Goal: Information Seeking & Learning: Learn about a topic

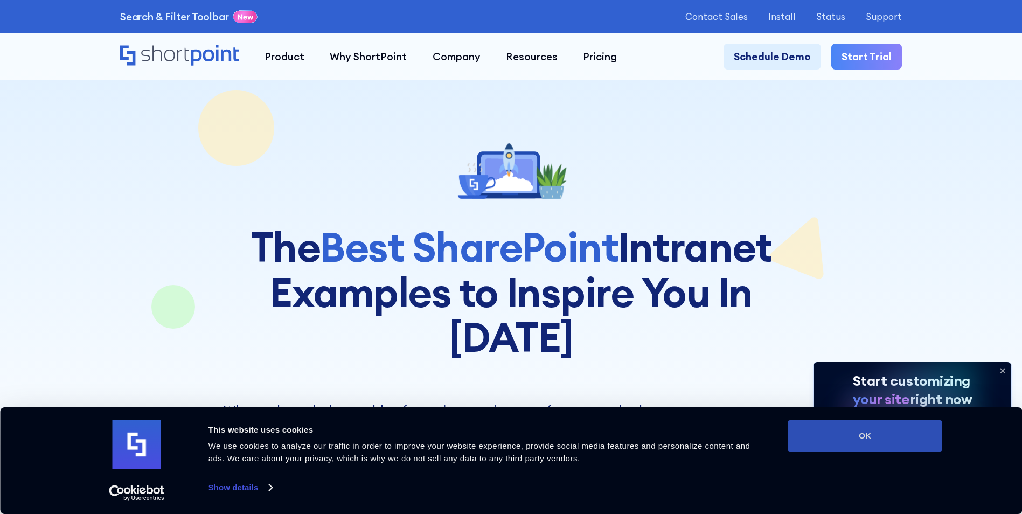
click at [898, 442] on button "OK" at bounding box center [865, 435] width 154 height 31
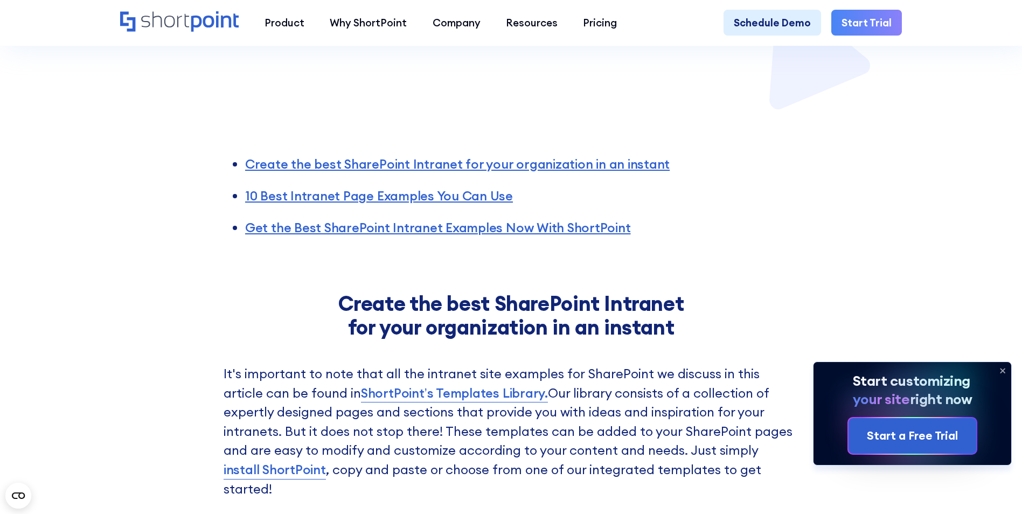
scroll to position [646, 0]
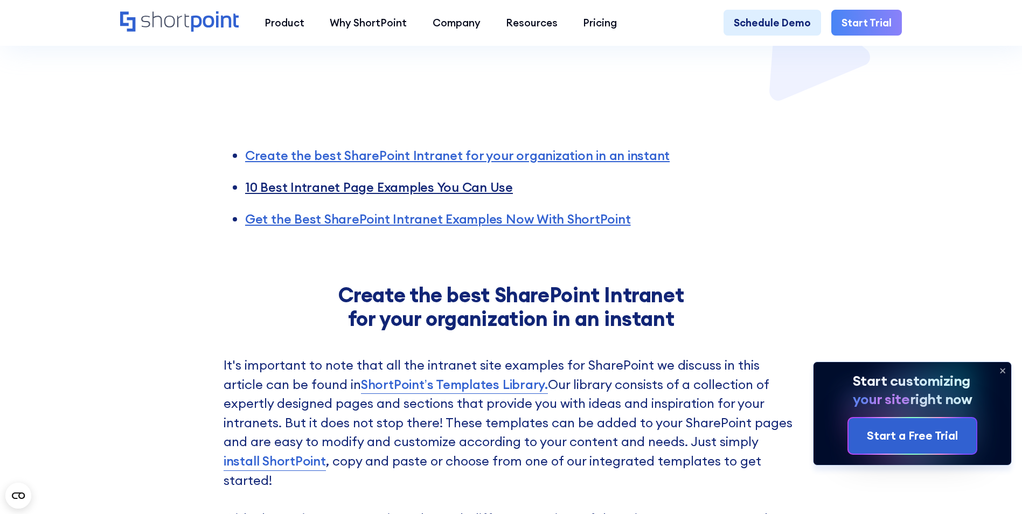
click at [363, 179] on link "10 Best Intranet Page Examples You Can Use" at bounding box center [379, 187] width 268 height 16
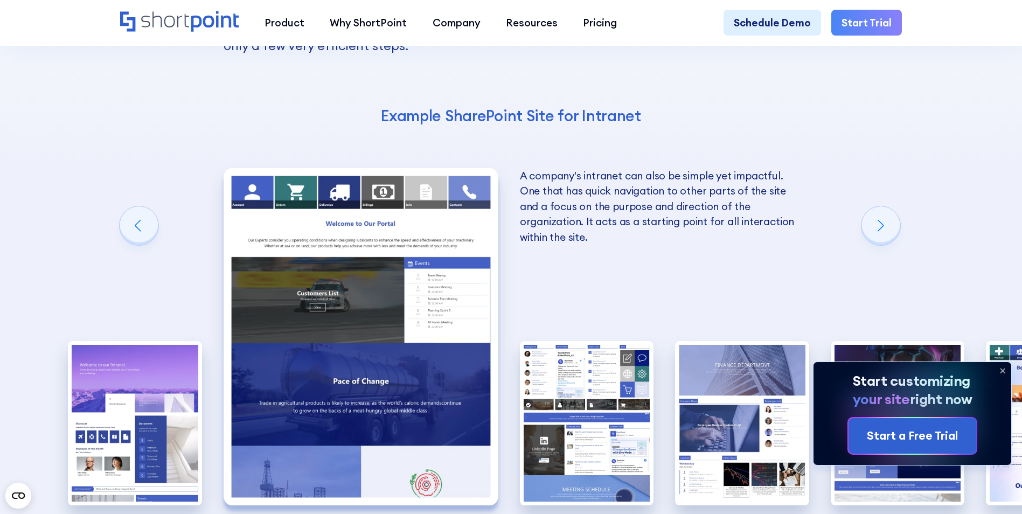
scroll to position [1780, 0]
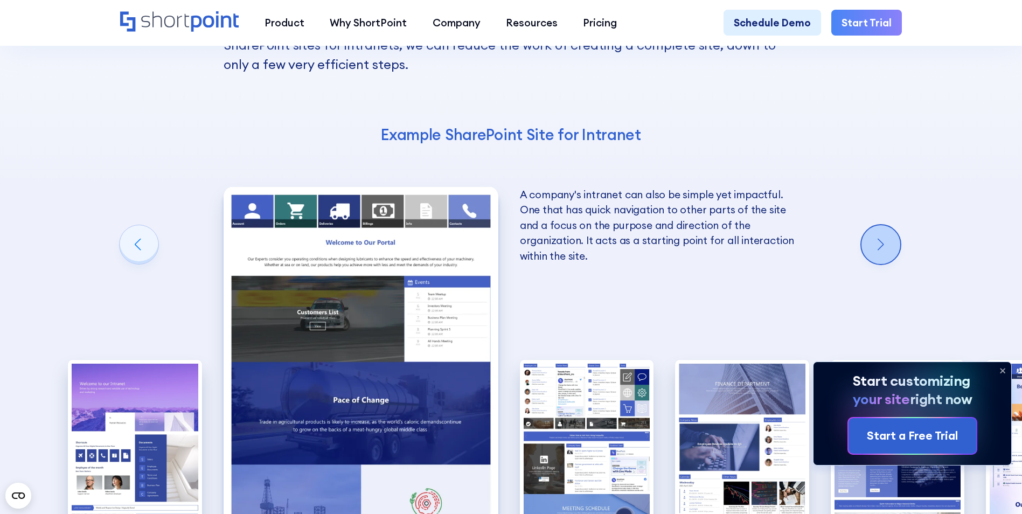
click at [889, 225] on div "Next slide" at bounding box center [880, 244] width 39 height 39
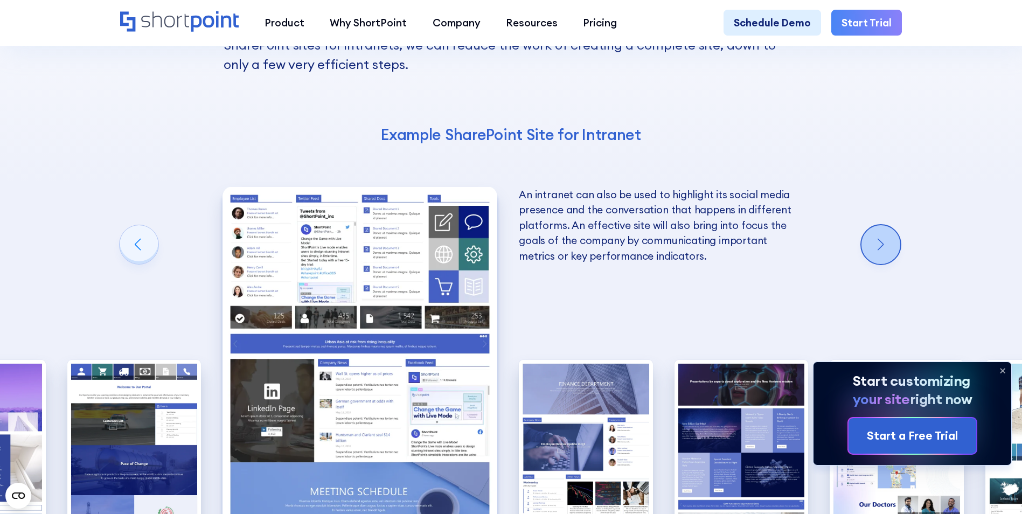
click at [889, 225] on div "Next slide" at bounding box center [880, 244] width 39 height 39
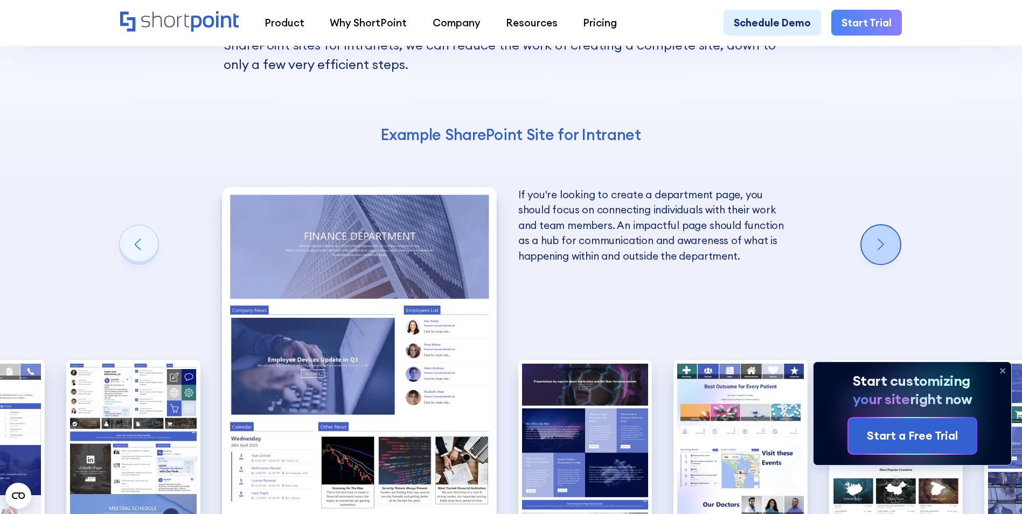
click at [889, 225] on div "Next slide" at bounding box center [880, 244] width 39 height 39
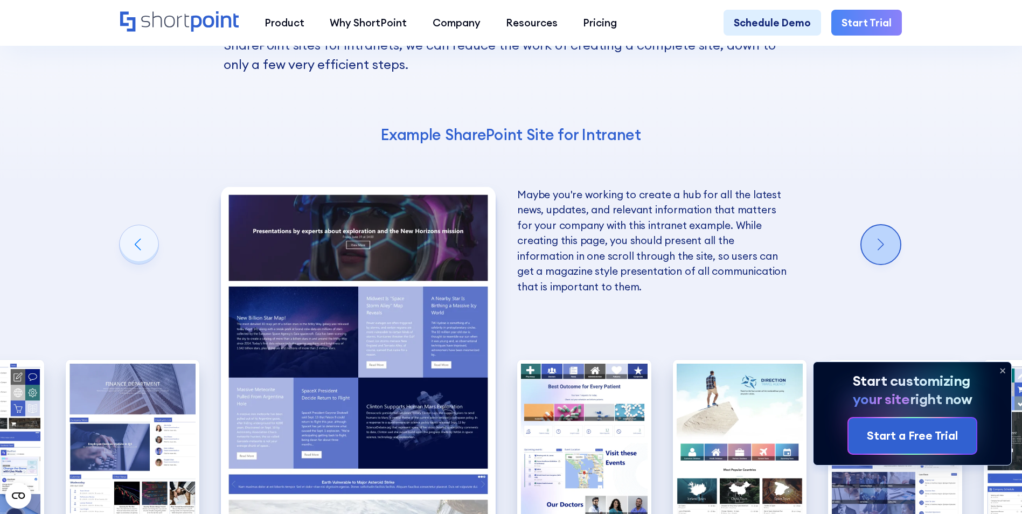
click at [889, 225] on div "Next slide" at bounding box center [880, 244] width 39 height 39
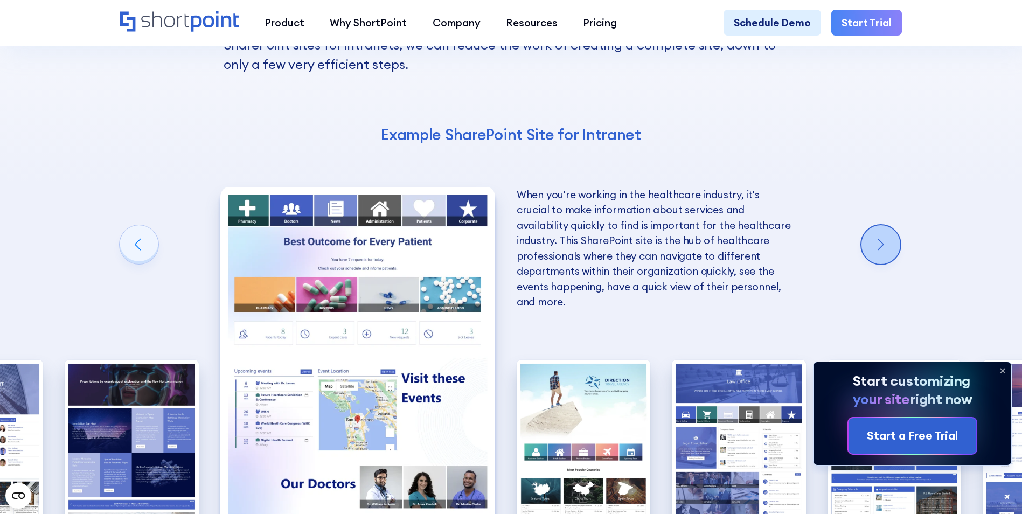
click at [889, 225] on div "Next slide" at bounding box center [880, 244] width 39 height 39
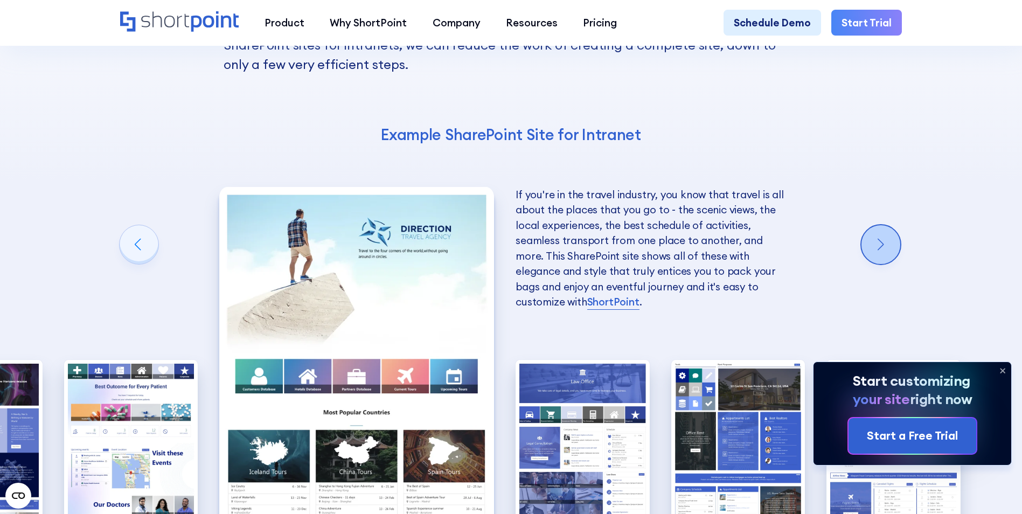
click at [889, 225] on div "Next slide" at bounding box center [880, 244] width 39 height 39
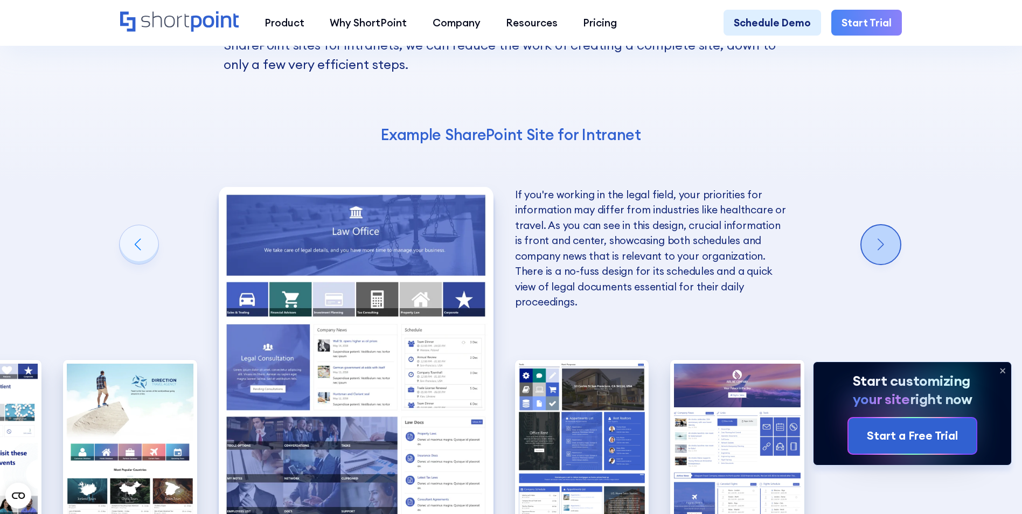
click at [889, 225] on div "Next slide" at bounding box center [880, 244] width 39 height 39
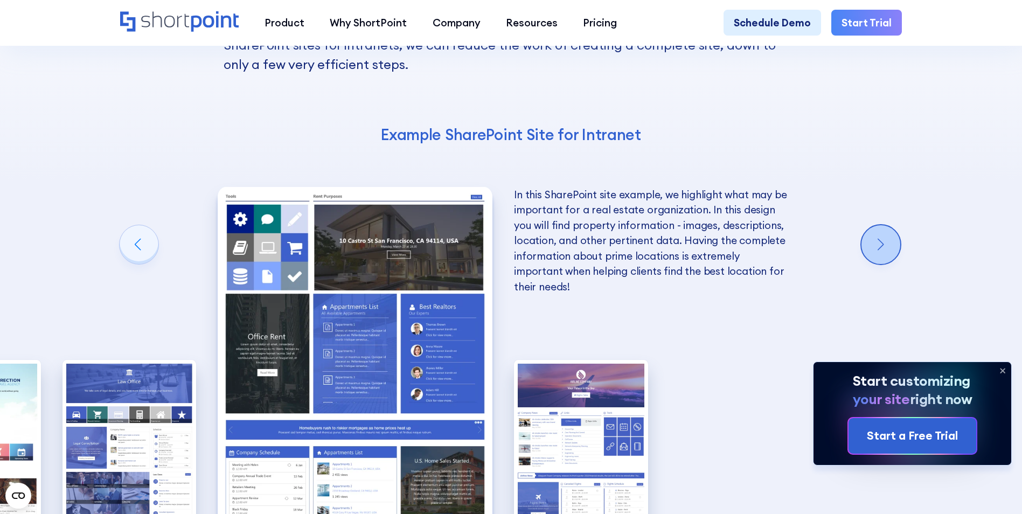
click at [889, 225] on div "Next slide" at bounding box center [880, 244] width 39 height 39
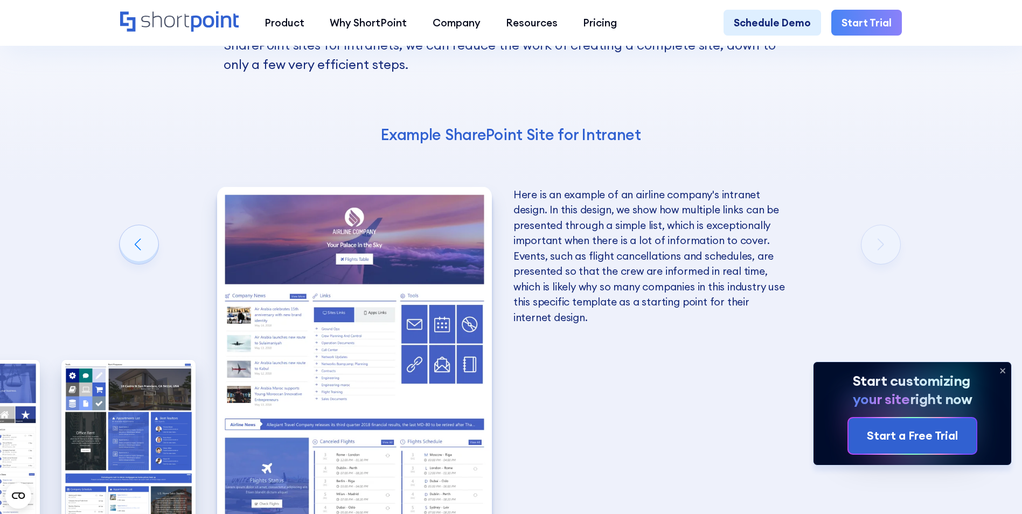
click at [903, 179] on div "10 Best Intranet Page Examples You Can Use Below you will find a series of the …" at bounding box center [511, 256] width 1022 height 854
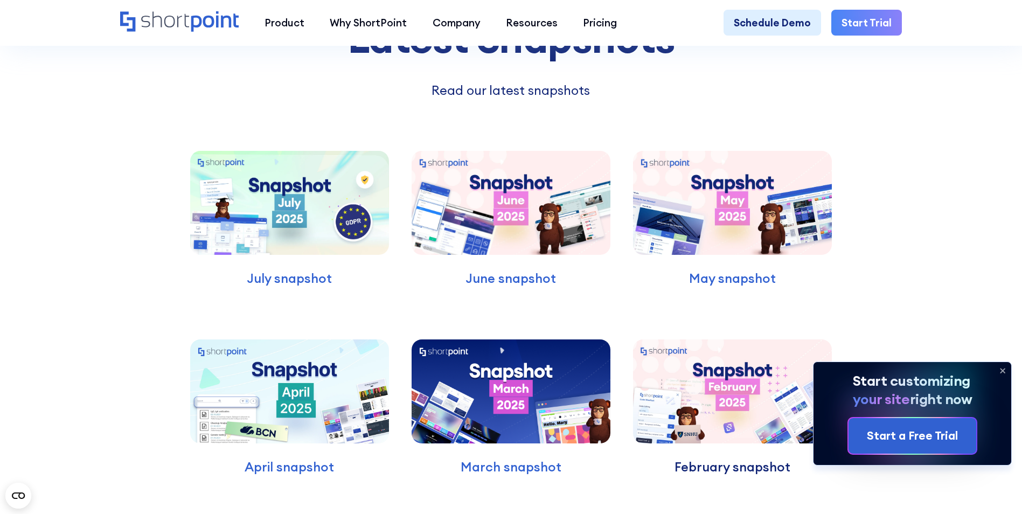
scroll to position [3126, 0]
